Goal: Information Seeking & Learning: Learn about a topic

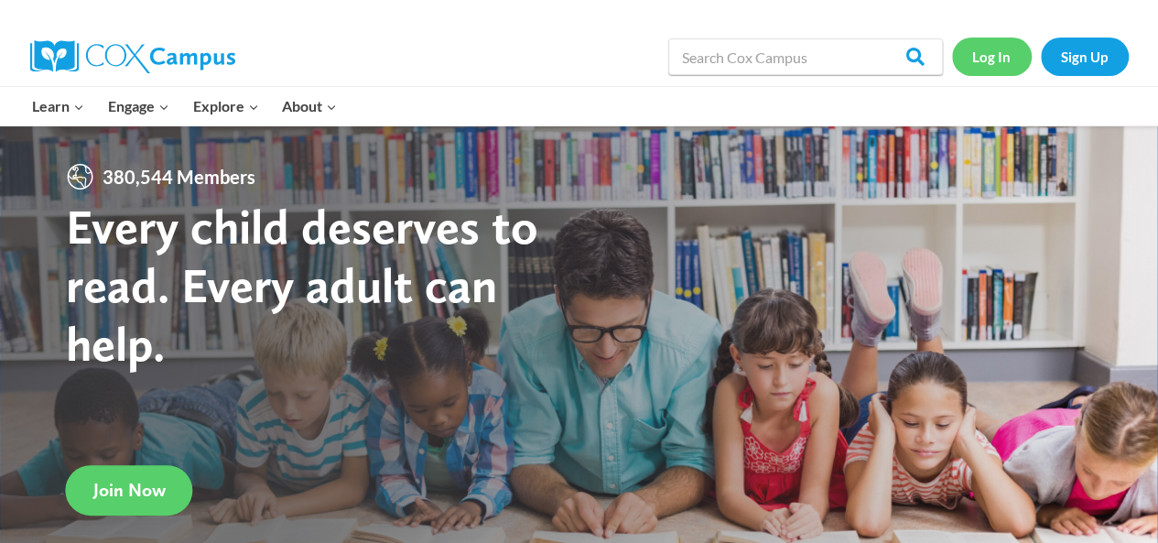
click at [994, 62] on link "Log In" at bounding box center [992, 57] width 80 height 38
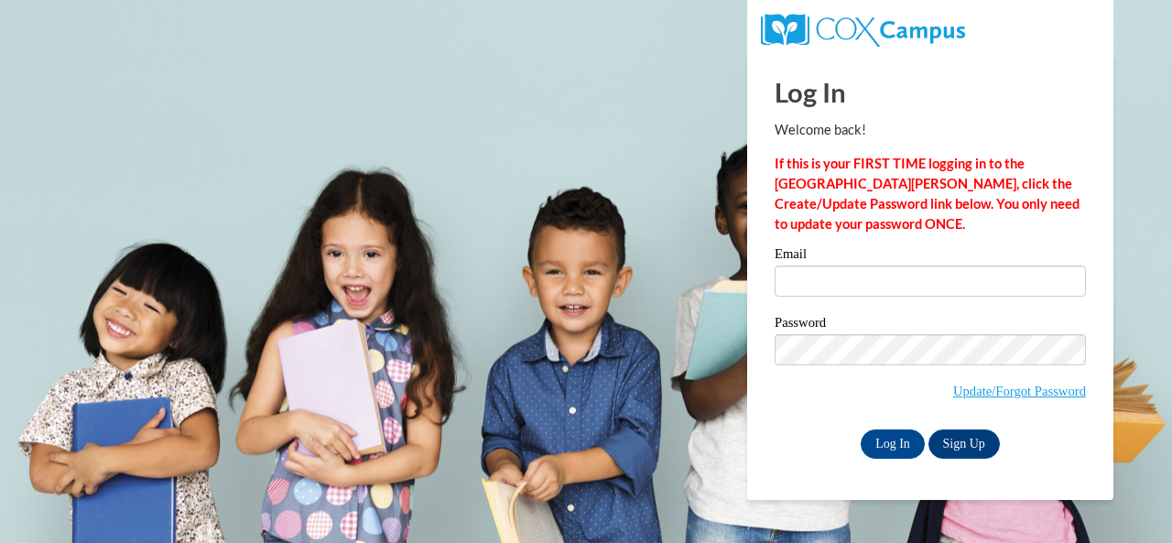
click at [1150, 375] on body "This site uses cookies to help improve your learning experience. By continuing …" at bounding box center [586, 271] width 1172 height 543
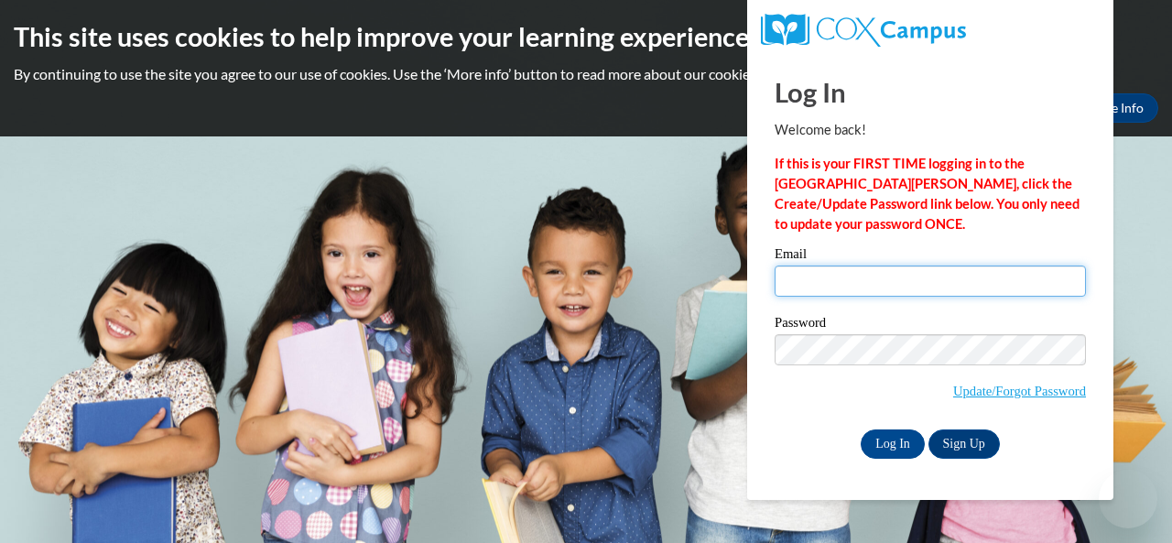
type input "burke-brisker.lawana.l@muscogee.k12.ga.us"
click at [958, 290] on input "burke-brisker.lawana.l@muscogee.k12.ga.us" at bounding box center [930, 281] width 311 height 31
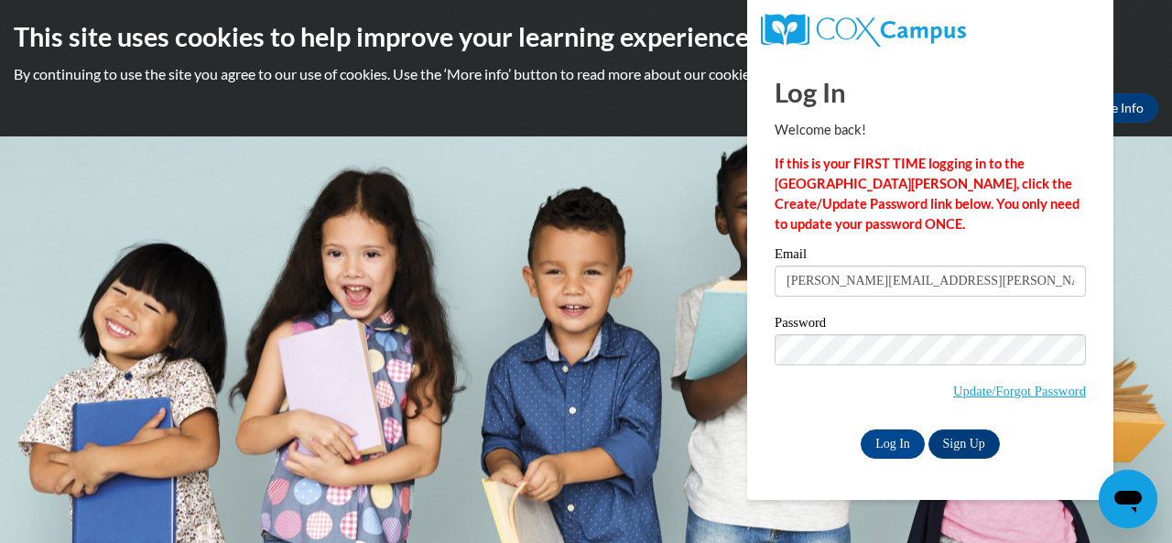
click at [696, 321] on body "This site uses cookies to help improve your learning experience. By continuing …" at bounding box center [586, 271] width 1172 height 543
click at [892, 434] on input "Log In" at bounding box center [893, 443] width 64 height 29
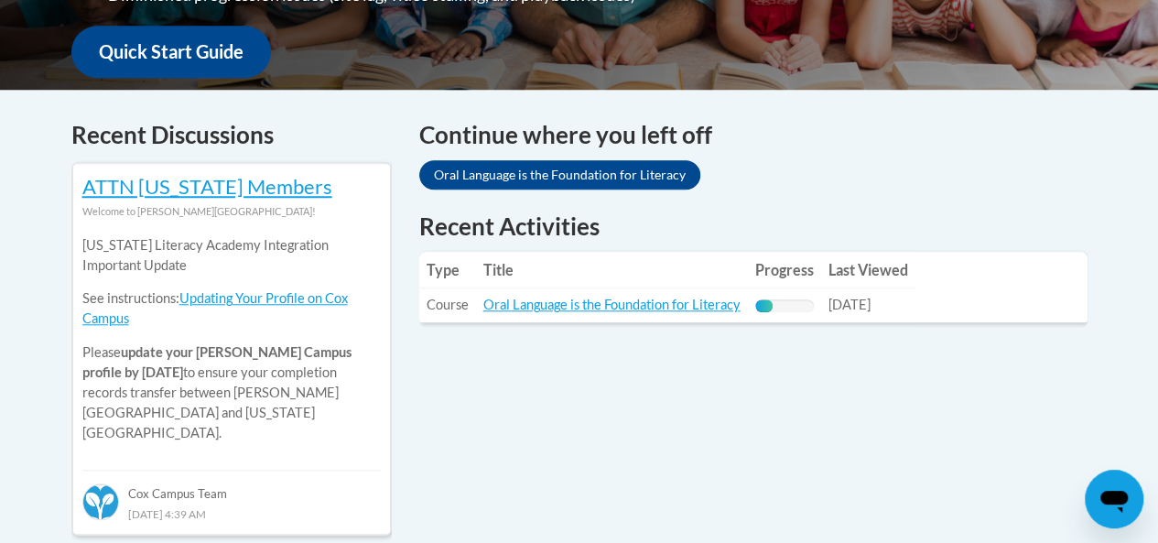
scroll to position [700, 0]
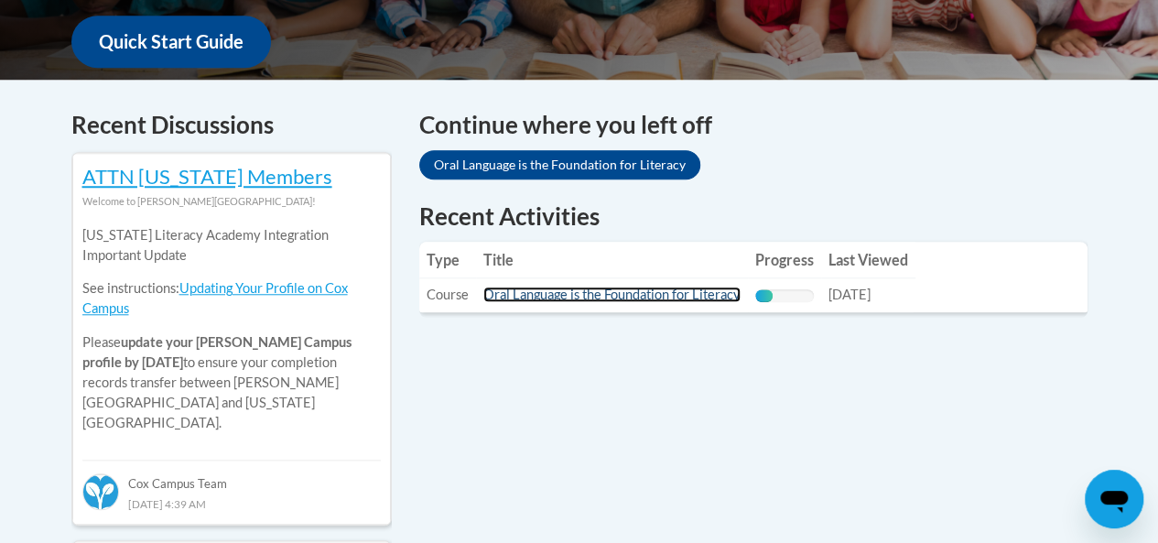
click at [635, 299] on link "Oral Language is the Foundation for Literacy" at bounding box center [611, 295] width 257 height 16
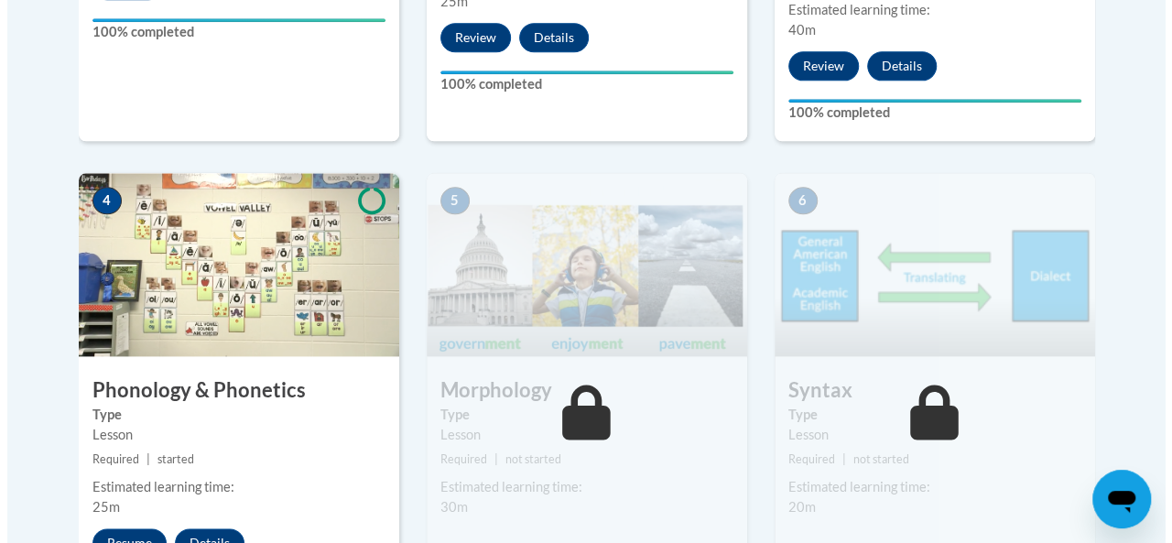
scroll to position [1061, 0]
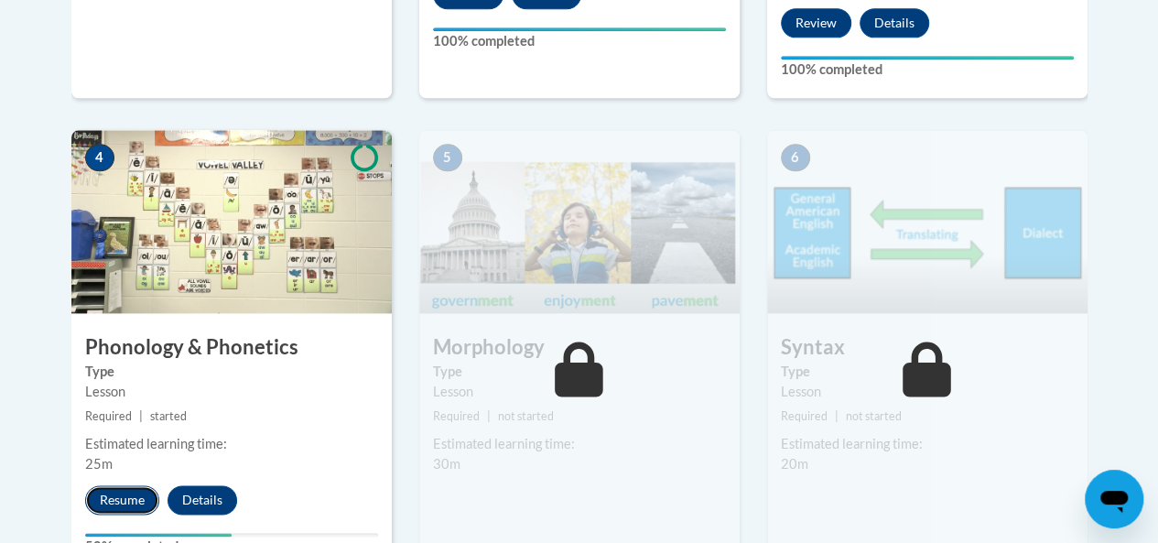
click at [120, 500] on button "Resume" at bounding box center [122, 499] width 74 height 29
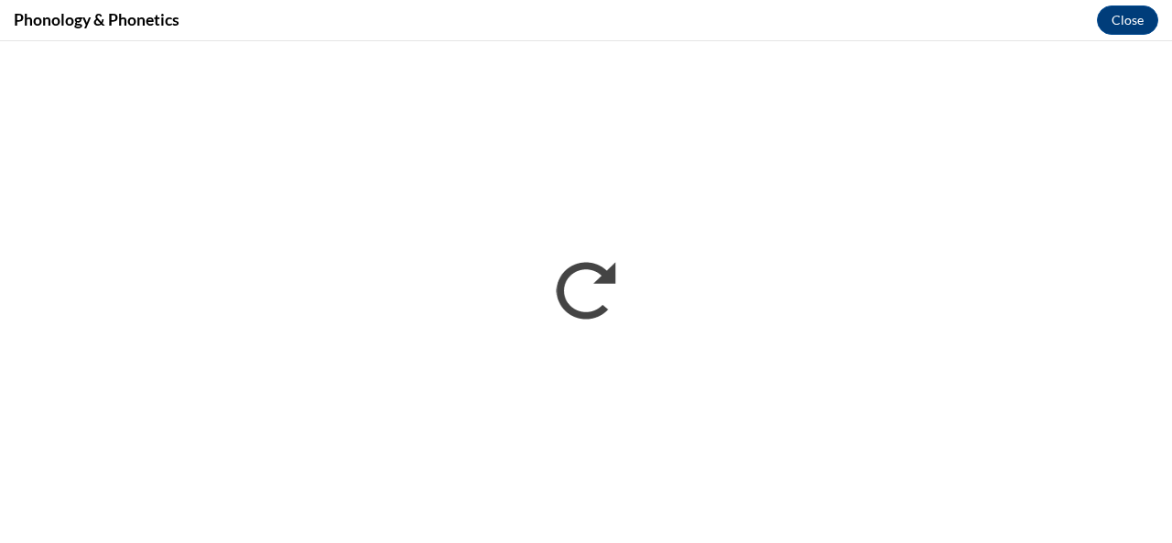
scroll to position [0, 0]
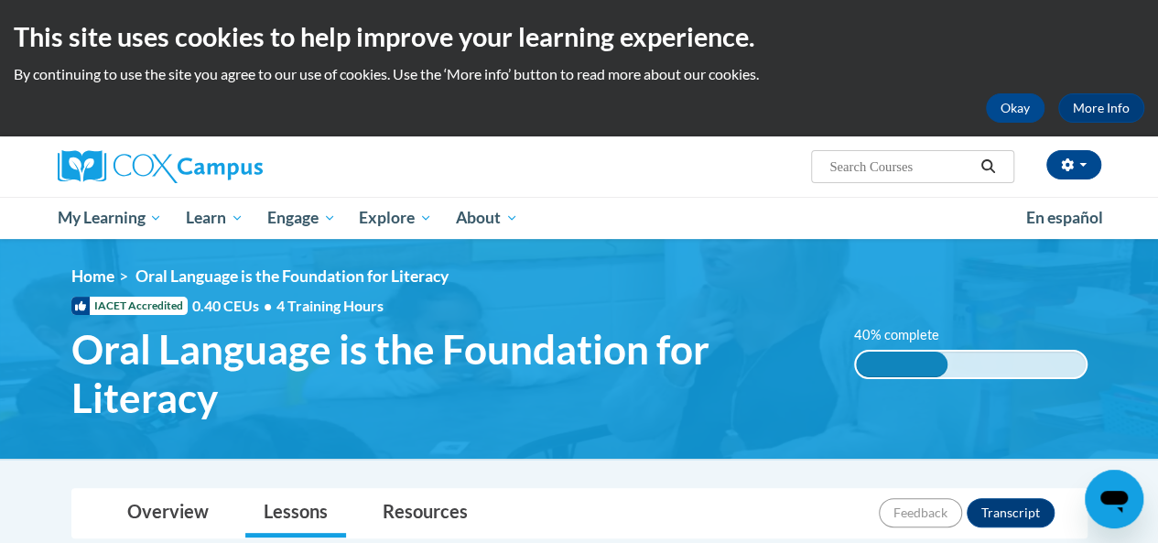
click at [744, 168] on div "[PERSON_NAME]-Brisker ([GEOGRAPHIC_DATA]/New_York UTC-04:00) My Profile Inbox M…" at bounding box center [758, 159] width 714 height 47
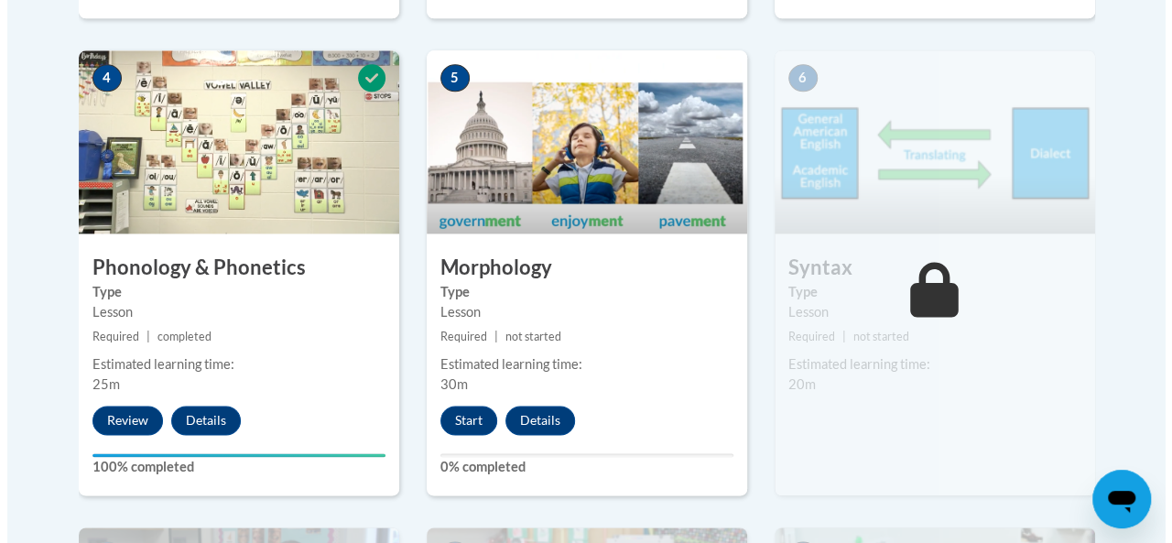
scroll to position [1141, 0]
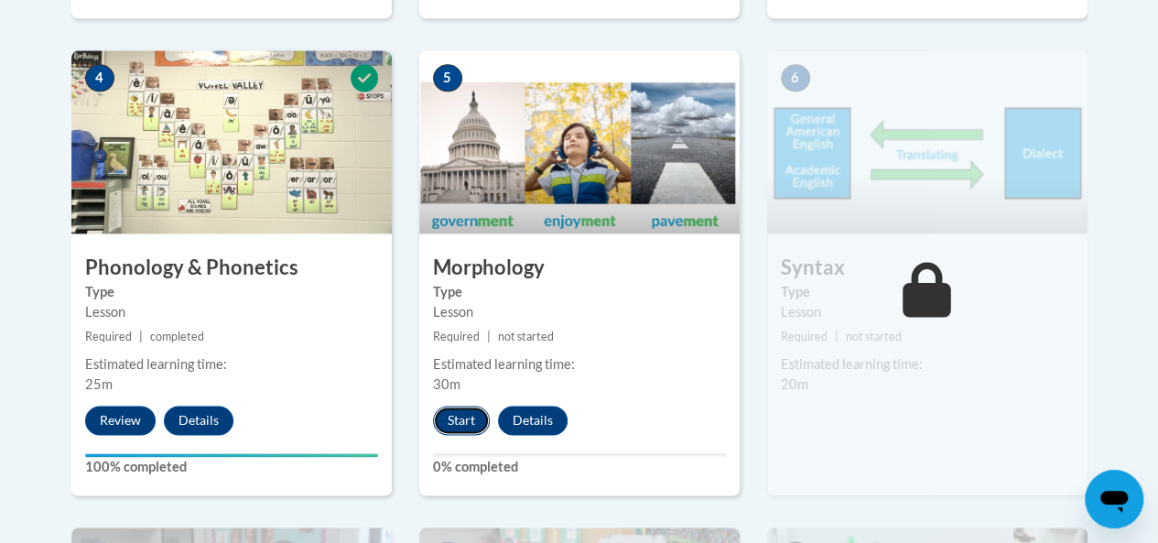
click at [468, 425] on button "Start" at bounding box center [461, 420] width 57 height 29
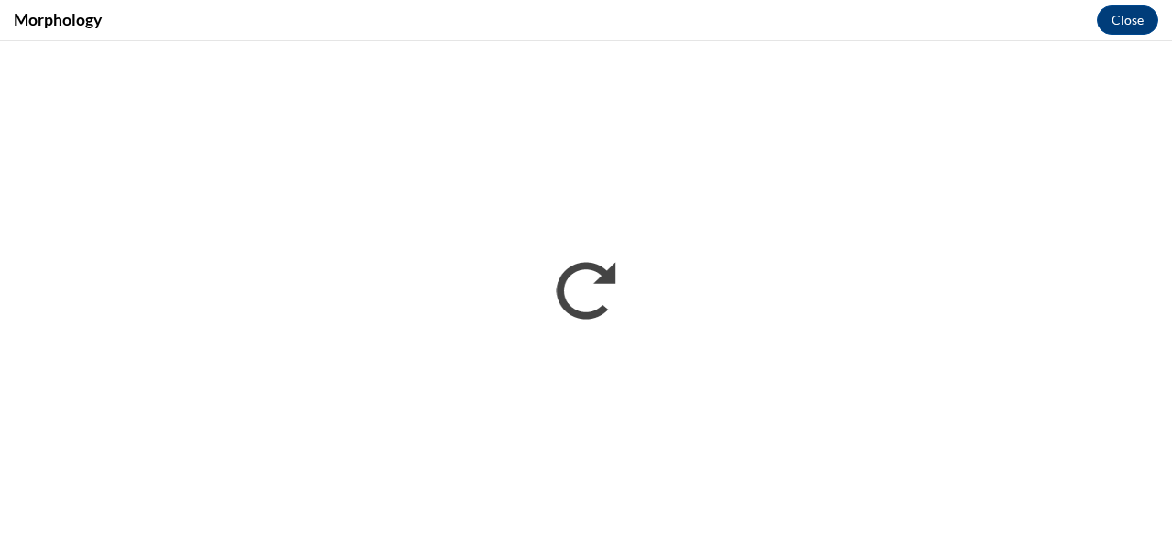
scroll to position [0, 0]
